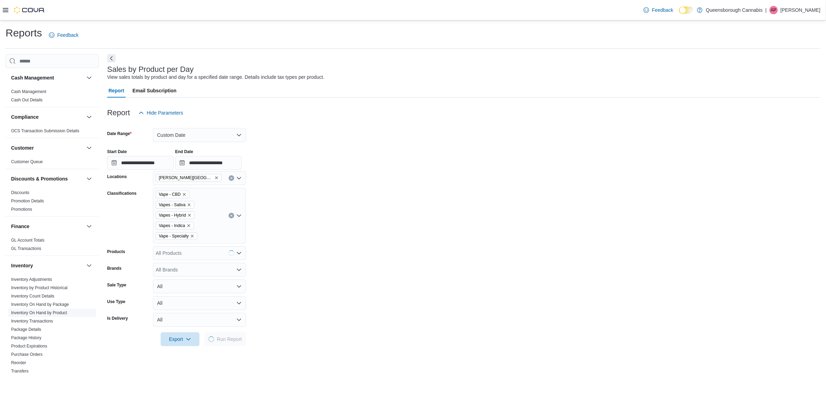
click at [58, 310] on span "Inventory On Hand by Product" at bounding box center [52, 312] width 88 height 8
click at [57, 314] on link "Inventory On Hand by Product" at bounding box center [39, 312] width 56 height 5
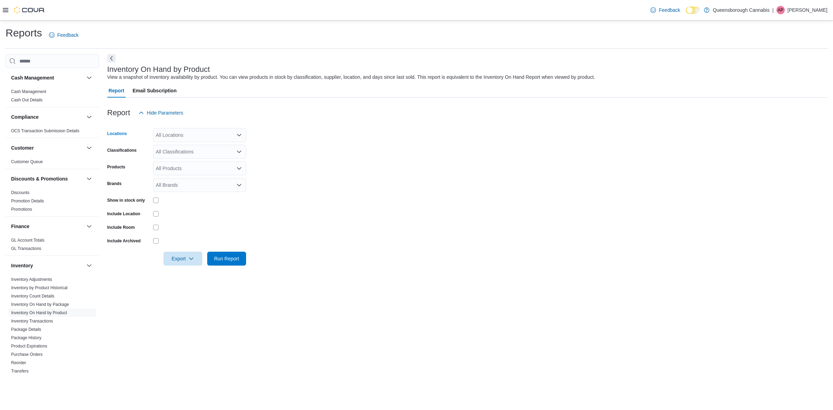
click at [179, 141] on div "All Locations" at bounding box center [199, 135] width 93 height 14
click at [198, 176] on span "Queensborough Cannabis Co" at bounding box center [200, 177] width 64 height 7
click at [196, 177] on span "[PERSON_NAME][GEOGRAPHIC_DATA]" at bounding box center [213, 177] width 91 height 7
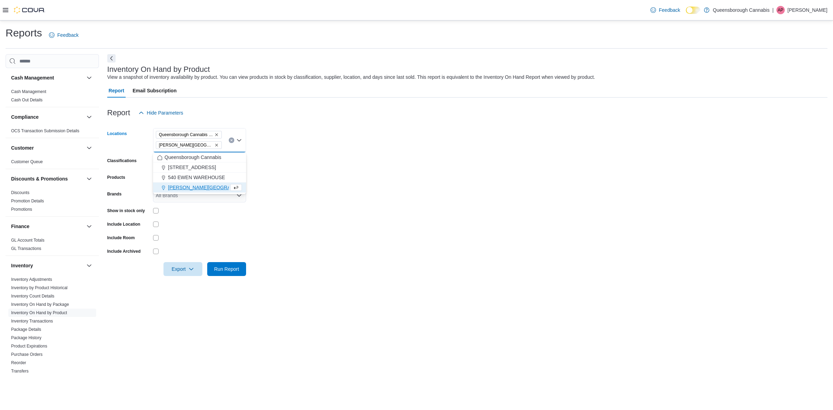
click at [351, 166] on form "Locations [GEOGRAPHIC_DATA] [GEOGRAPHIC_DATA] [GEOGRAPHIC_DATA][PERSON_NAME] Co…" at bounding box center [467, 198] width 720 height 156
click at [233, 267] on span "Run Report" at bounding box center [226, 268] width 25 height 7
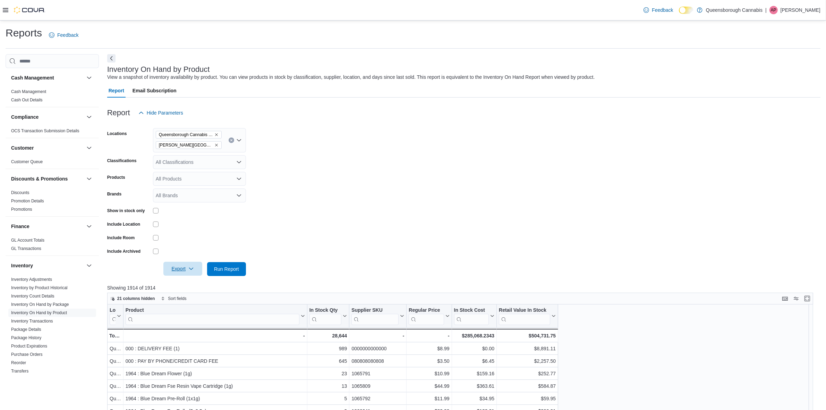
click at [192, 267] on icon "button" at bounding box center [191, 269] width 6 height 6
click at [189, 280] on span "Export to Excel" at bounding box center [183, 283] width 31 height 6
